Goal: Obtain resource: Obtain resource

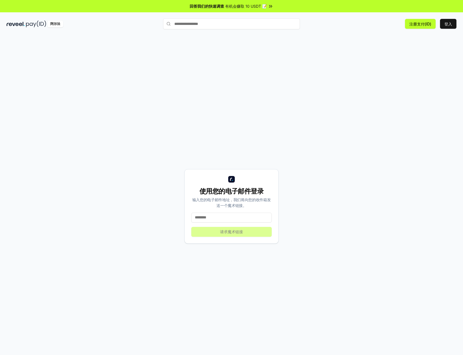
click at [227, 223] on input at bounding box center [231, 218] width 81 height 10
type input "**********"
click at [224, 223] on input at bounding box center [231, 218] width 81 height 10
type input "**********"
